Goal: Use online tool/utility: Use online tool/utility

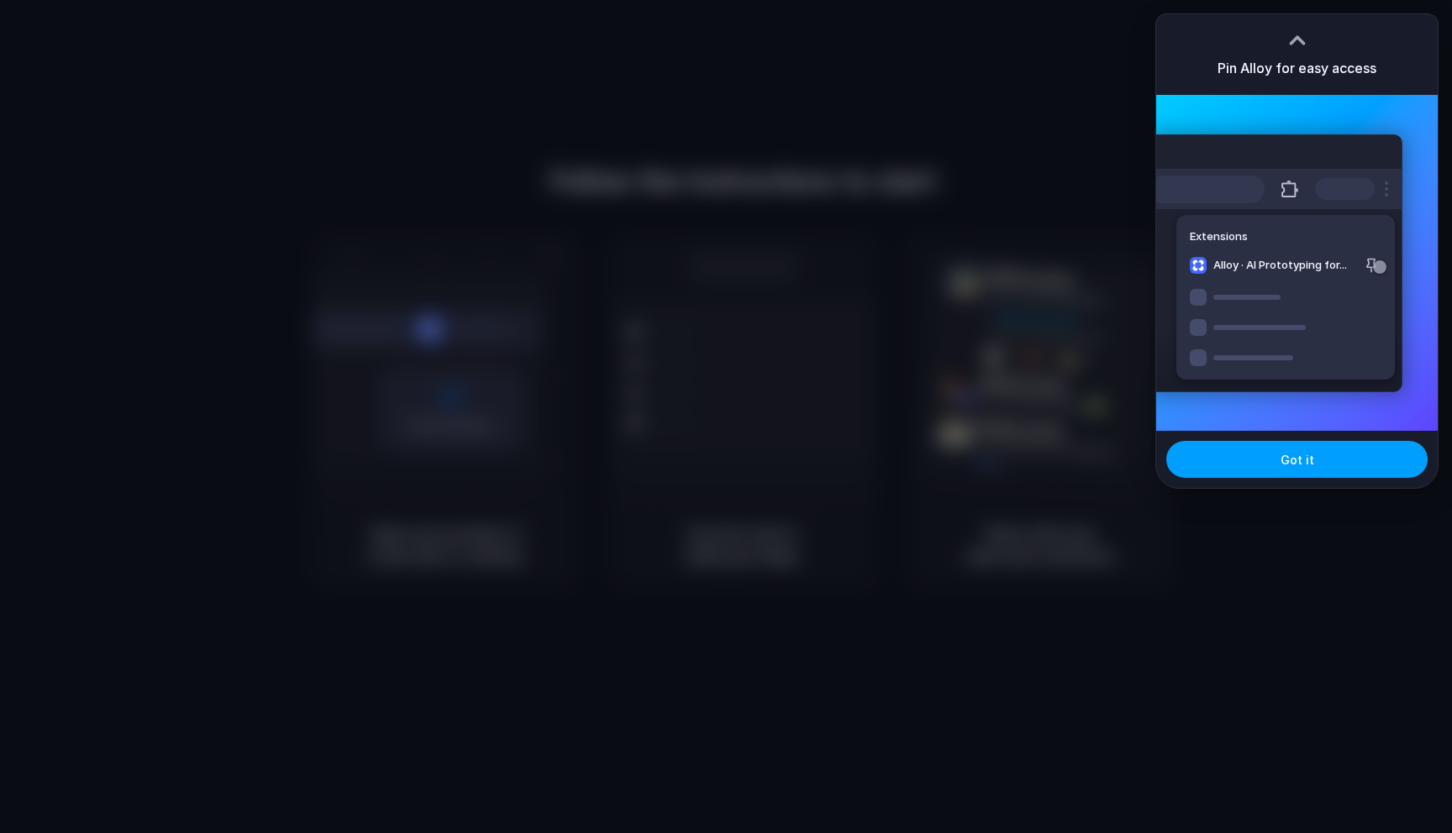
click at [1302, 449] on button "Got it" at bounding box center [1296, 459] width 261 height 37
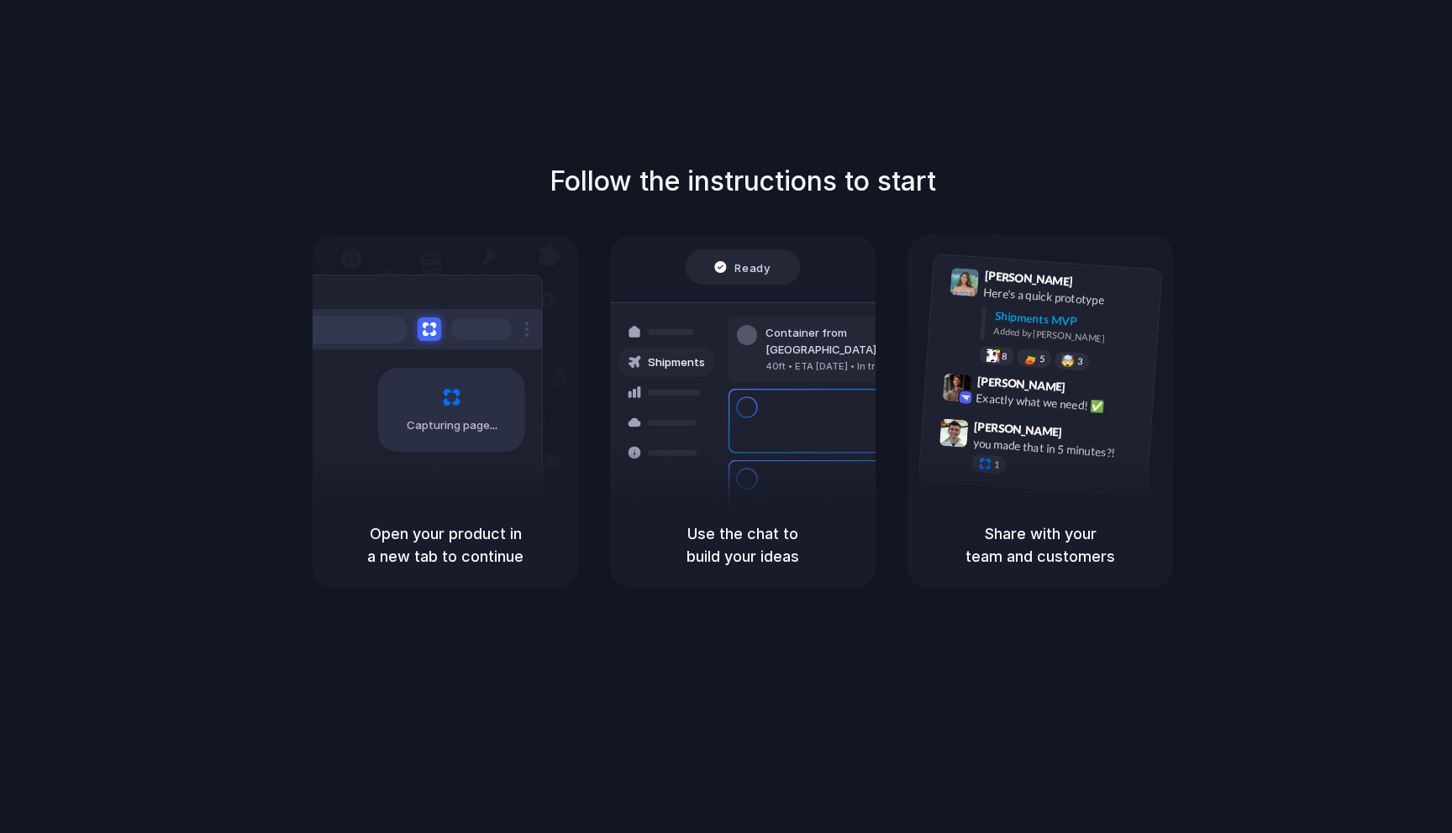
click at [445, 354] on div "Capturing page" at bounding box center [416, 404] width 254 height 258
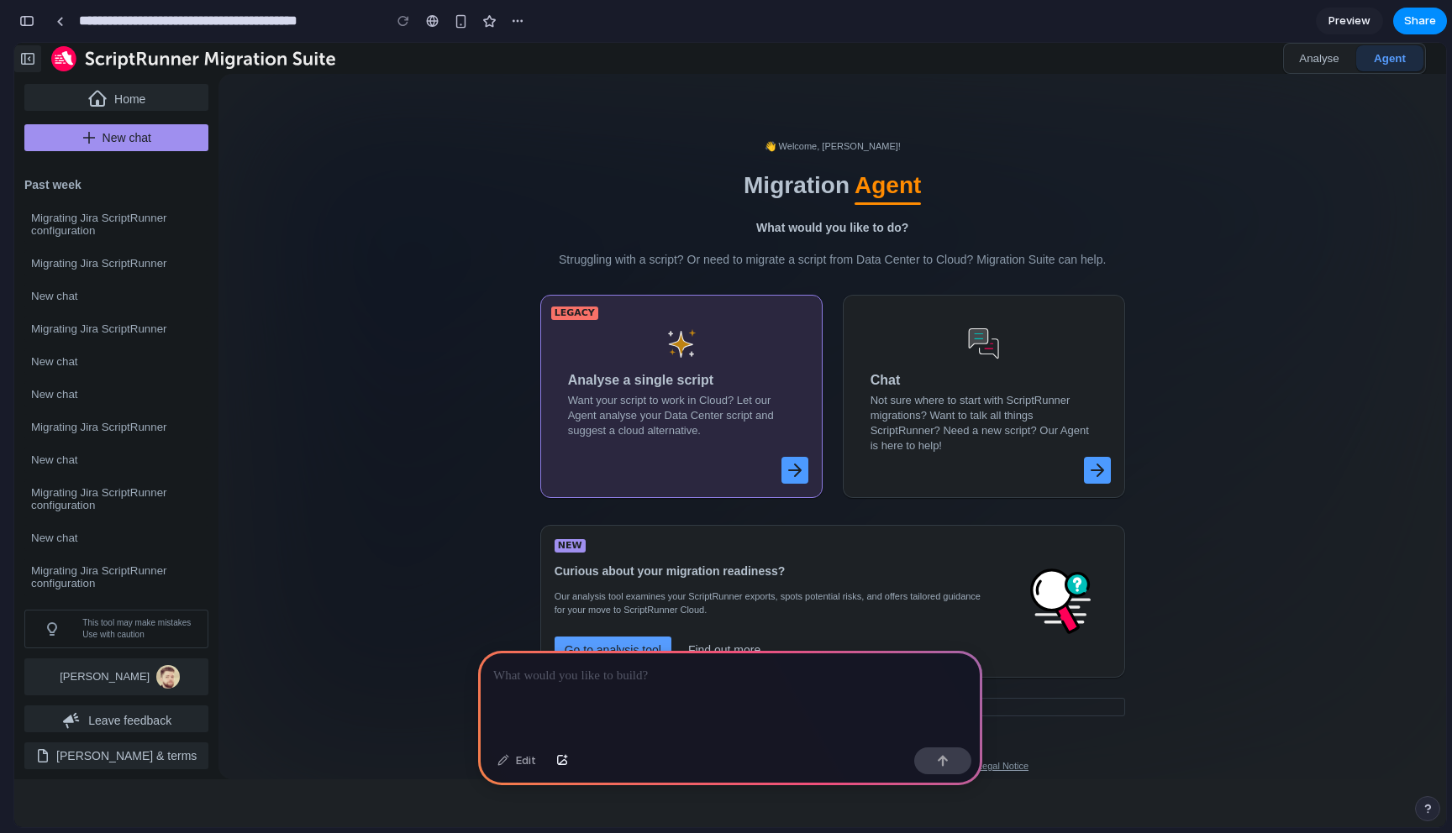
drag, startPoint x: 227, startPoint y: 70, endPoint x: 252, endPoint y: 92, distance: 33.4
click at [252, 74] on div "Collapse sidebar [ Analyse Agent" at bounding box center [730, 58] width 1432 height 31
click at [1303, 65] on span "Analyse" at bounding box center [1318, 58] width 39 height 13
click at [678, 168] on div "👋 Welcome, [PERSON_NAME]! Migration Agent What would you like to do? Struggling…" at bounding box center [832, 426] width 605 height 679
click at [527, 18] on button "button" at bounding box center [517, 20] width 25 height 25
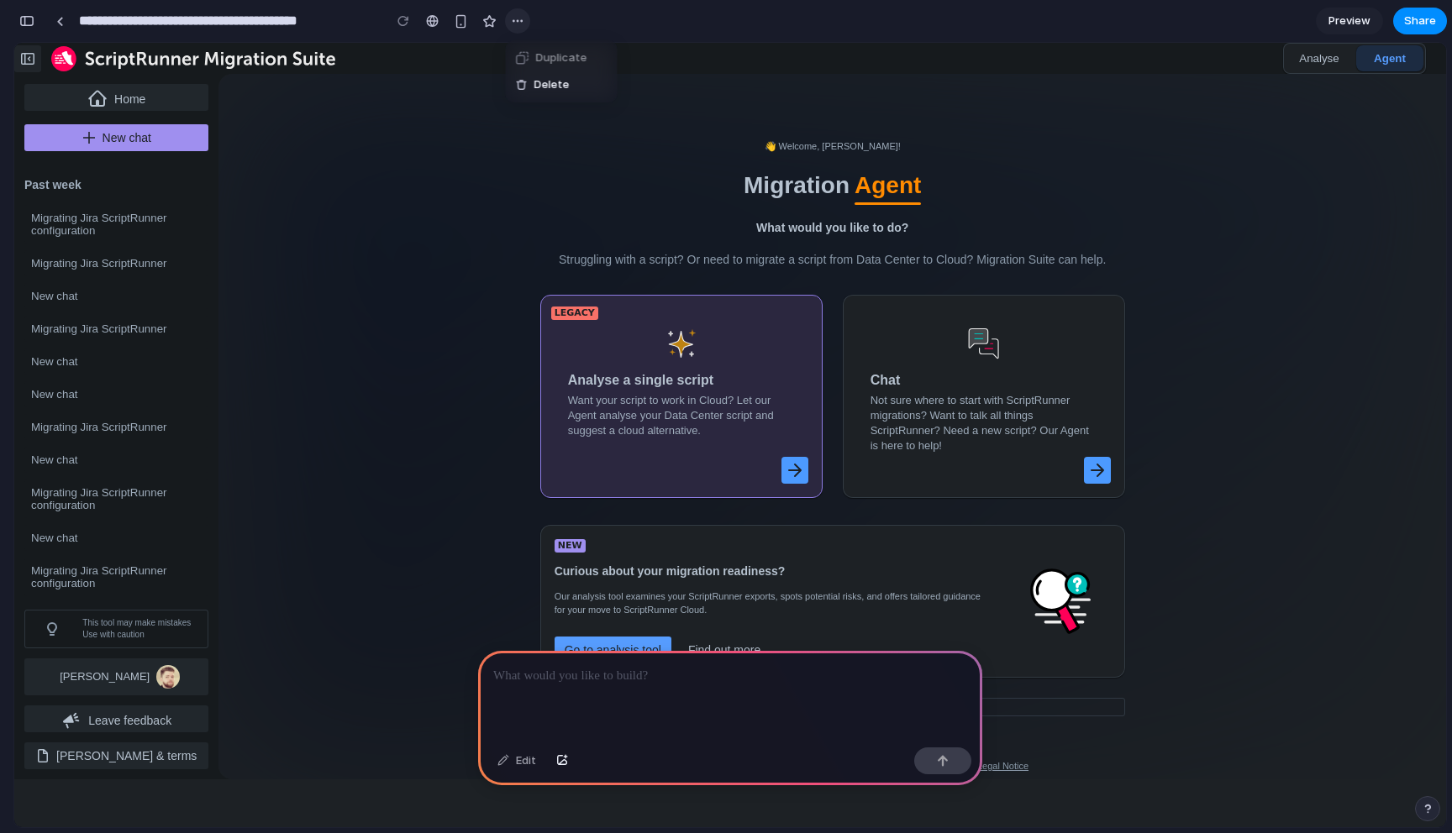
click at [527, 18] on div "Duplicate Delete" at bounding box center [726, 416] width 1452 height 833
drag, startPoint x: 402, startPoint y: 195, endPoint x: 421, endPoint y: 240, distance: 49.0
click at [414, 223] on div "👋 Welcome, [PERSON_NAME]! Migration Agent What would you like to do? Struggling…" at bounding box center [832, 427] width 1228 height 706
click at [636, 684] on div at bounding box center [730, 696] width 504 height 90
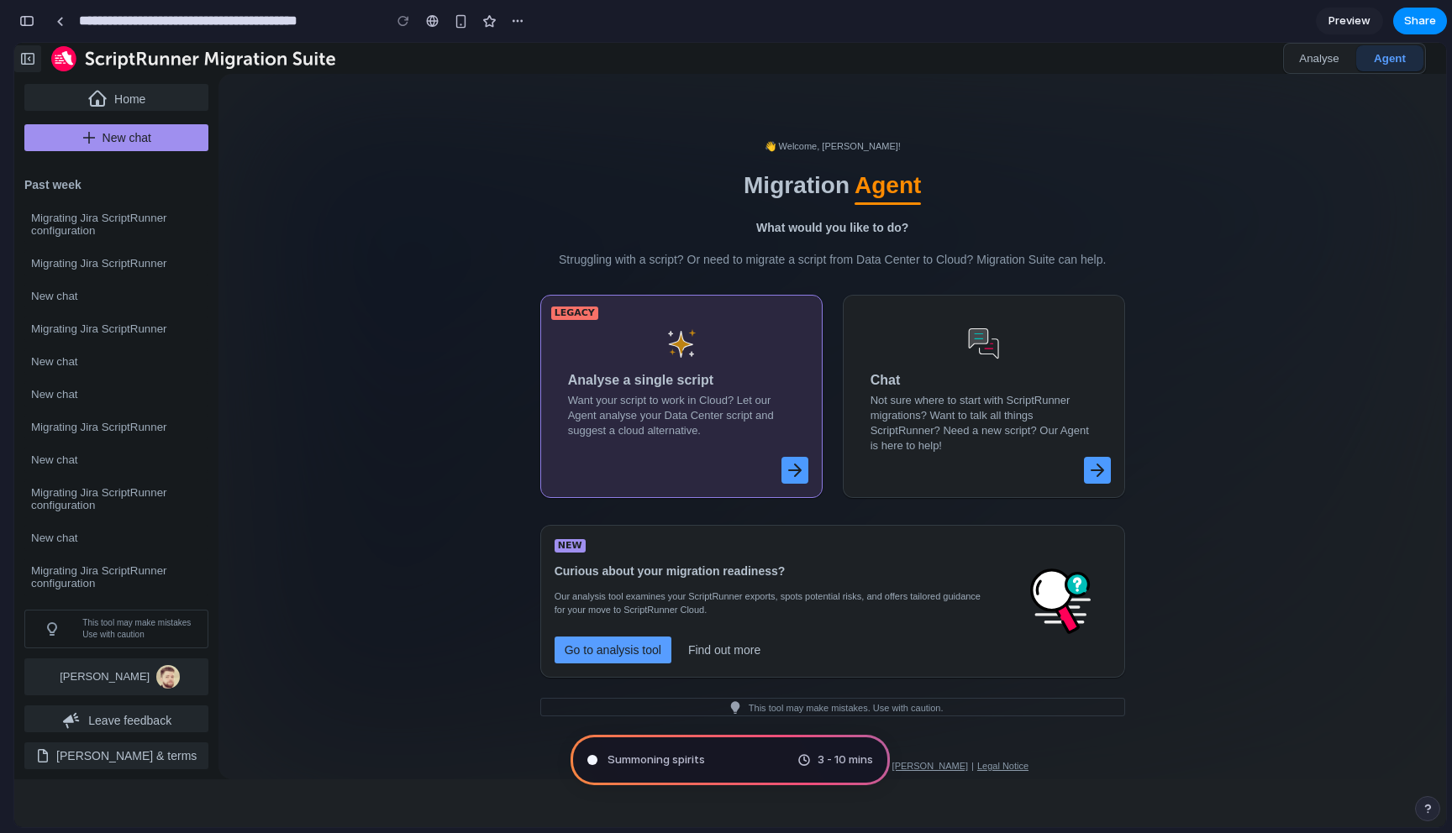
click at [636, 765] on span "Summoning spirits" at bounding box center [655, 760] width 97 height 17
click at [644, 754] on span "Summoning spirits ." at bounding box center [657, 760] width 100 height 17
click at [844, 760] on span "3 - 10 mins" at bounding box center [844, 760] width 55 height 17
type input "**********"
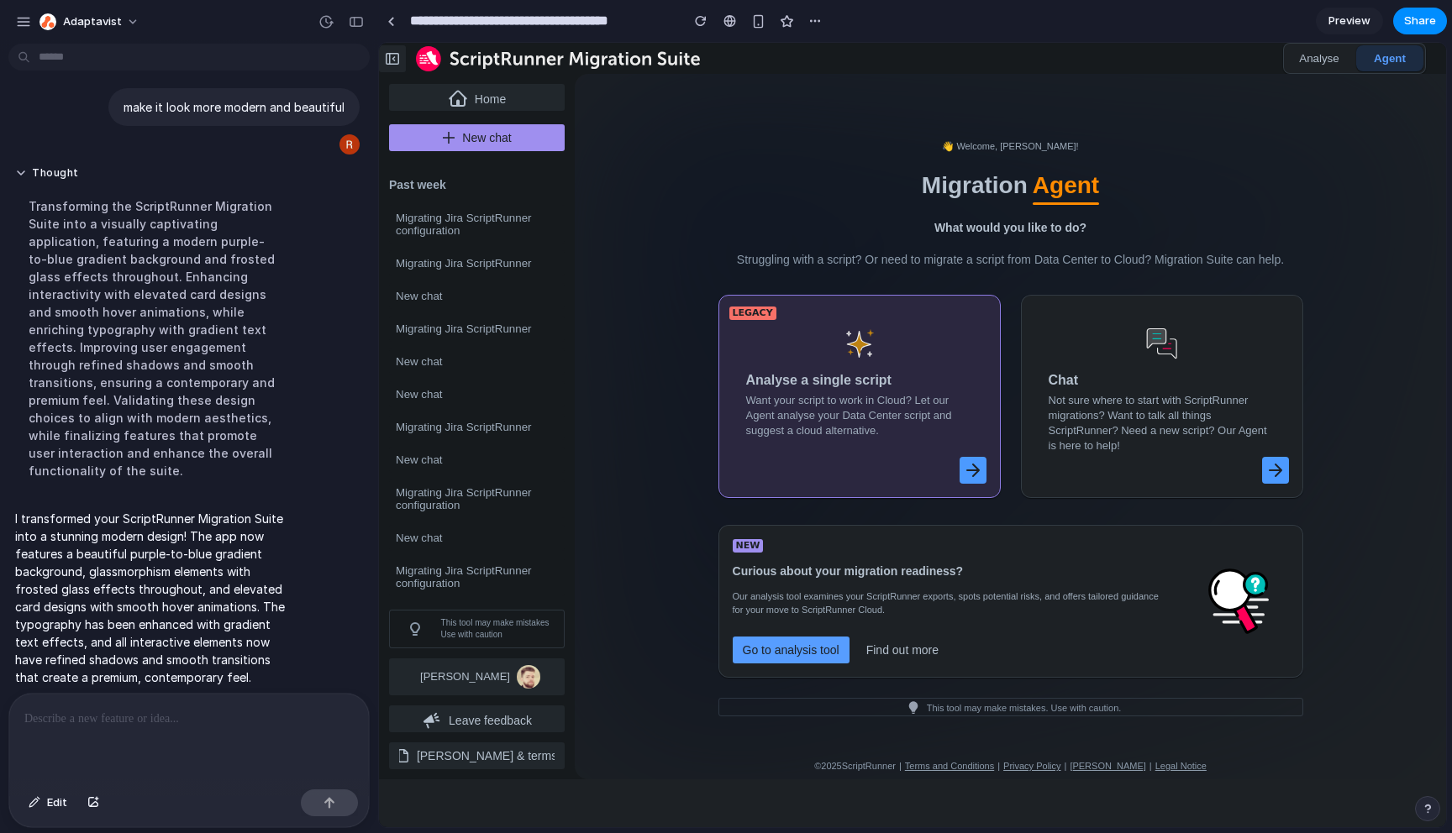
click at [217, 549] on p "I transformed your ScriptRunner Migration Suite into a stunning modern design! …" at bounding box center [155, 598] width 281 height 176
drag, startPoint x: 206, startPoint y: 517, endPoint x: 221, endPoint y: 554, distance: 39.9
click at [216, 538] on p "I transformed your ScriptRunner Migration Suite into a stunning modern design! …" at bounding box center [155, 598] width 281 height 176
click at [222, 557] on p "I transformed your ScriptRunner Migration Suite into a stunning modern design! …" at bounding box center [155, 598] width 281 height 176
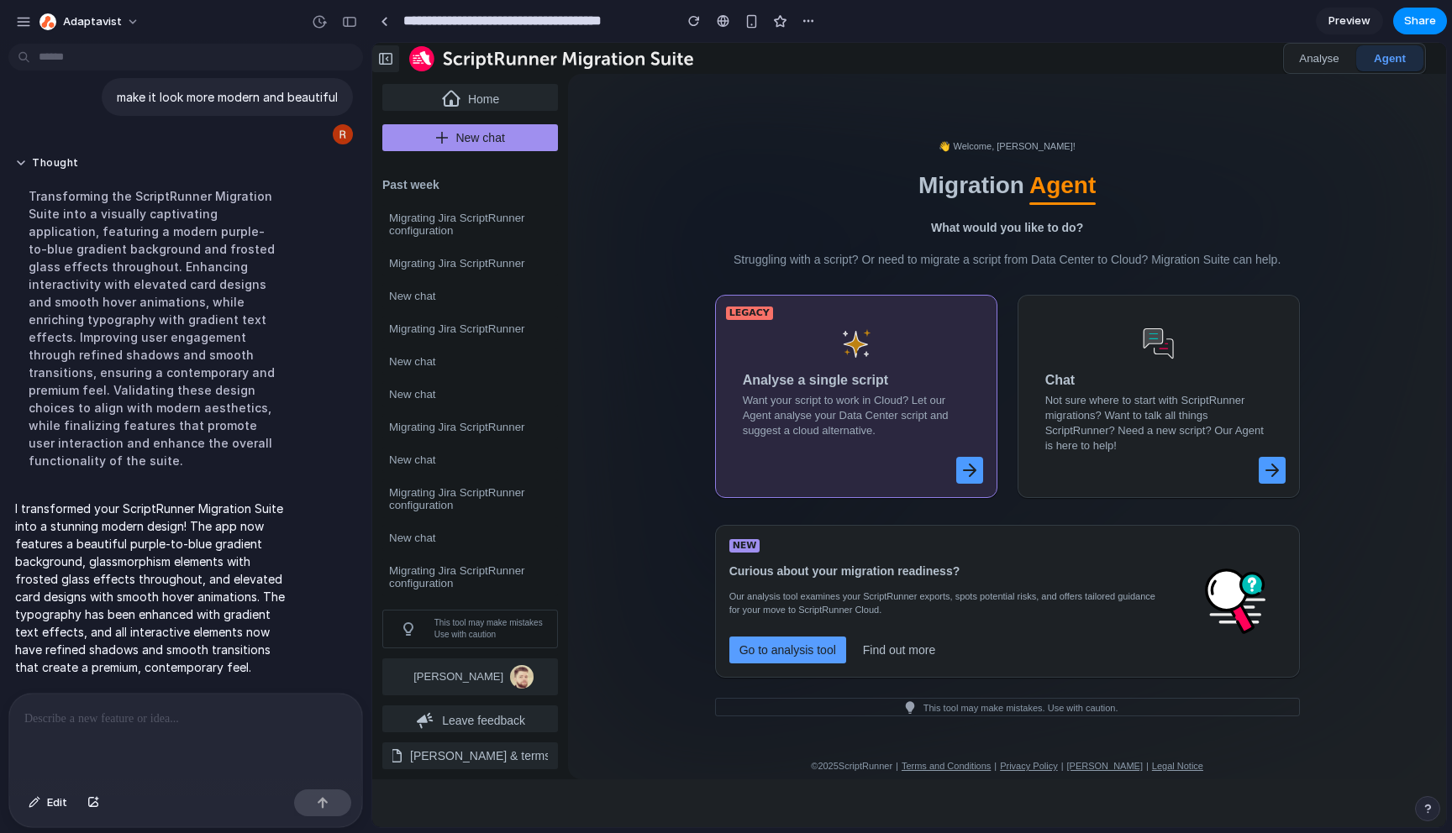
scroll to position [365, 0]
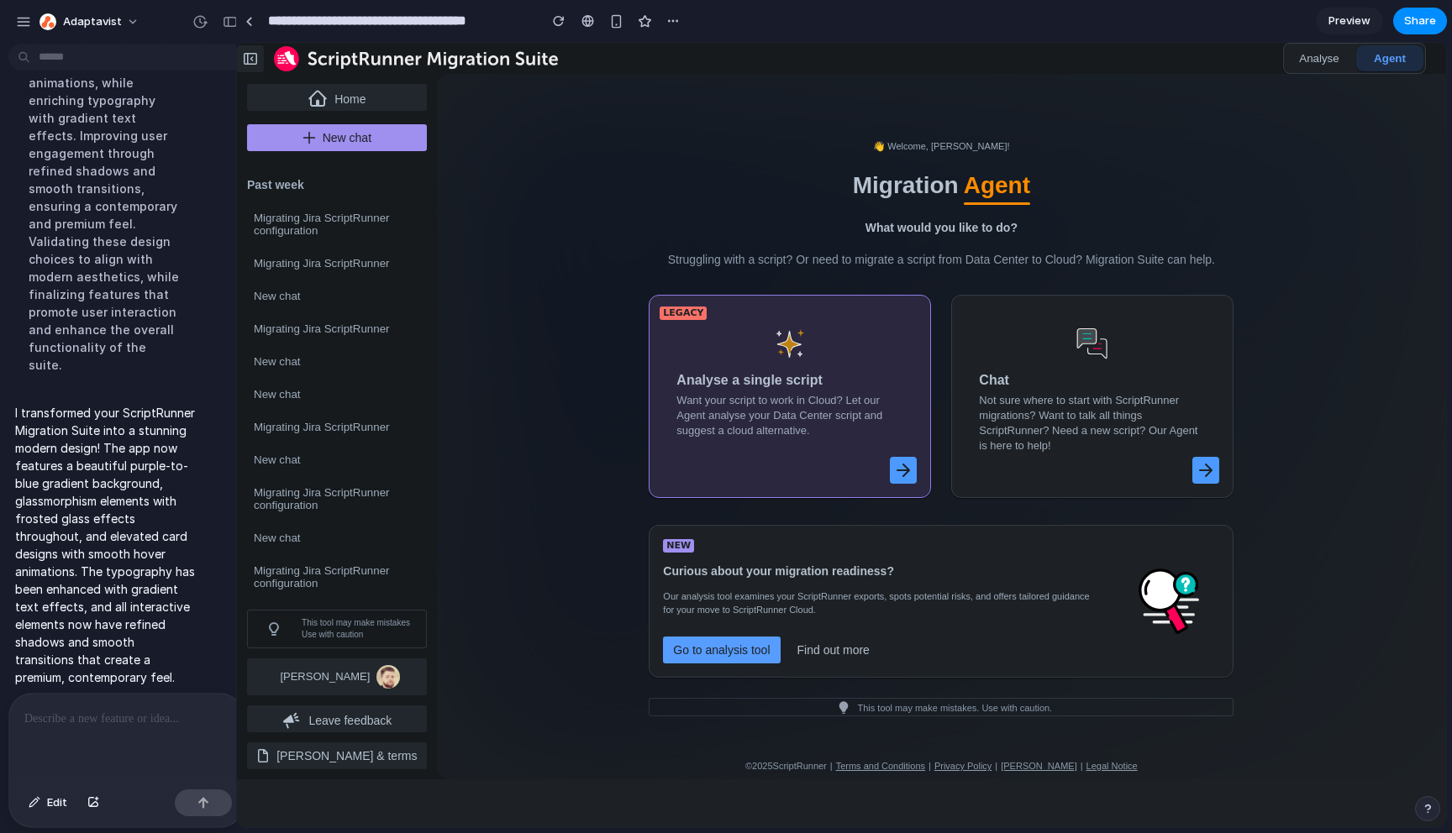
drag, startPoint x: 374, startPoint y: 287, endPoint x: 236, endPoint y: 292, distance: 137.9
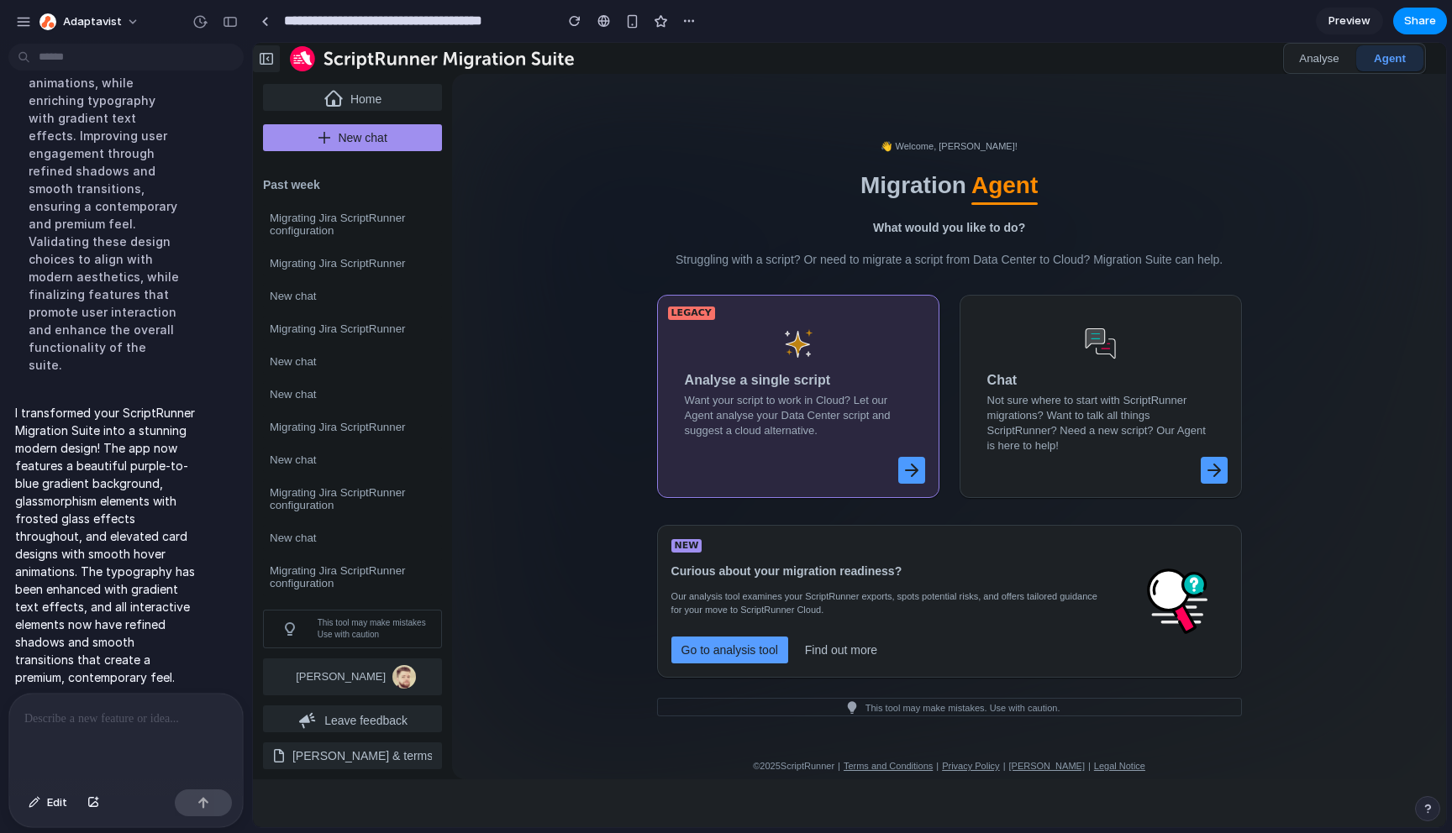
click at [252, 265] on main "Chat Preview" at bounding box center [849, 435] width 1195 height 786
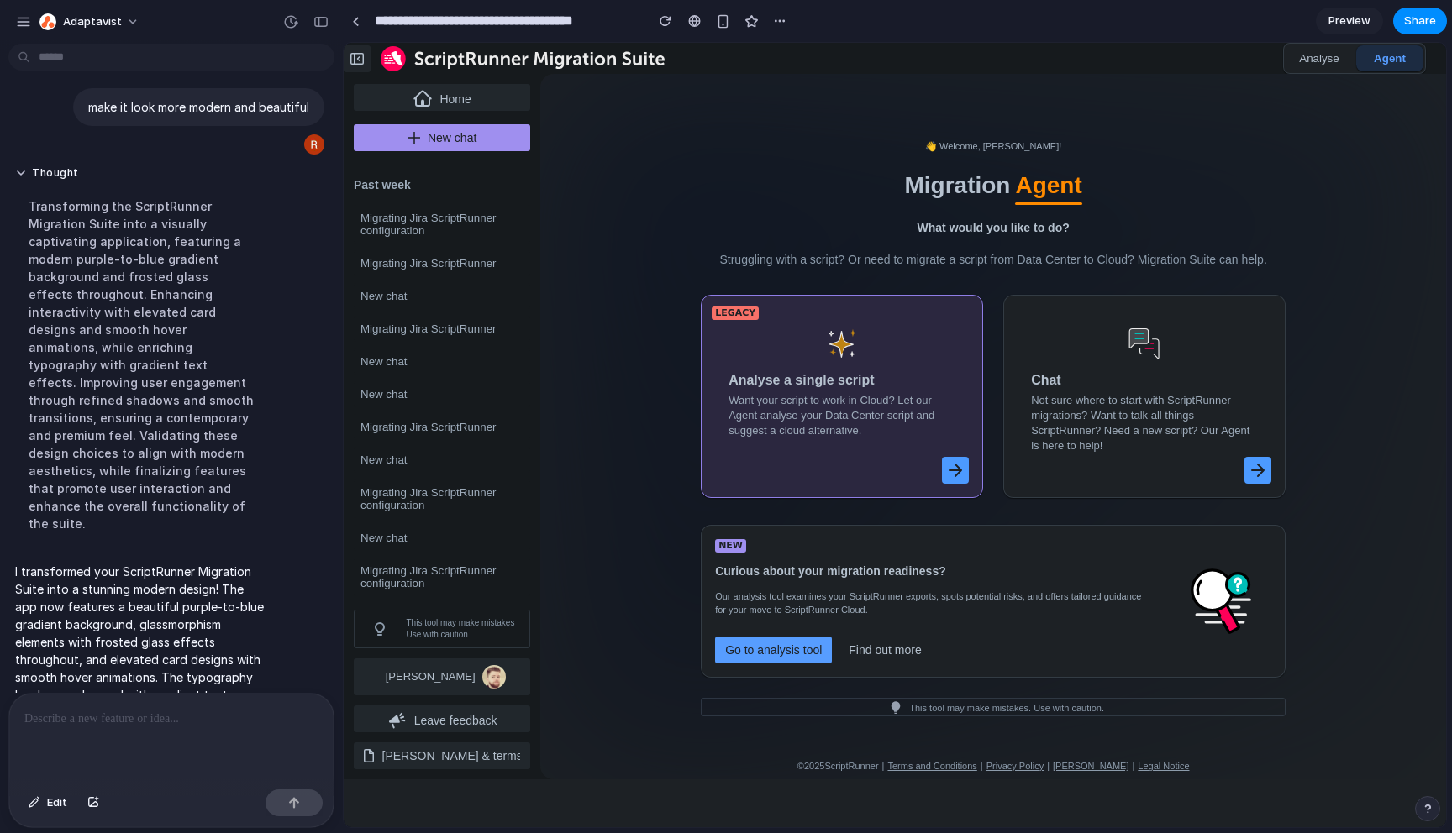
scroll to position [0, 0]
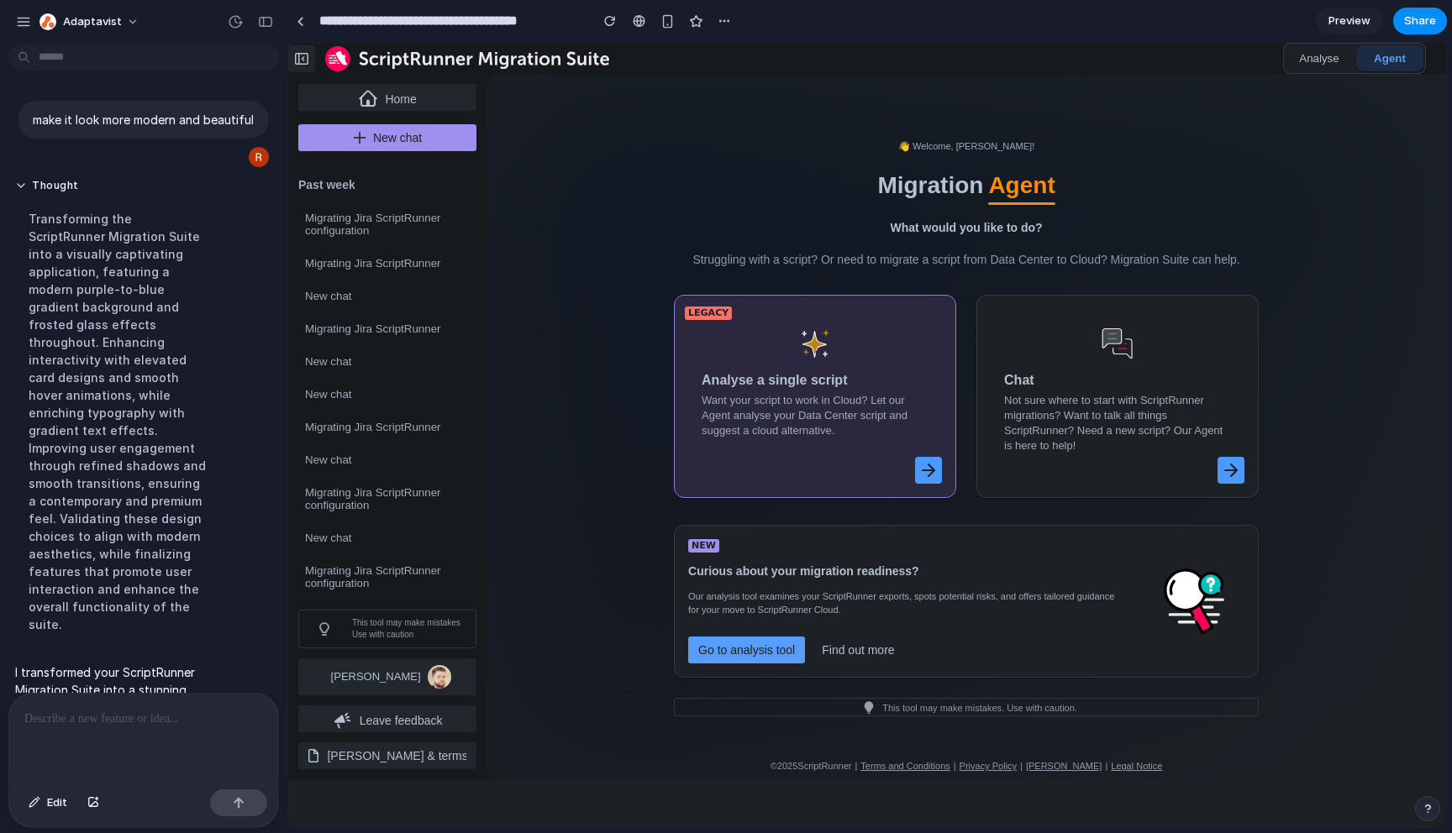
drag, startPoint x: 249, startPoint y: 261, endPoint x: 287, endPoint y: 277, distance: 41.8
